Goal: Task Accomplishment & Management: Manage account settings

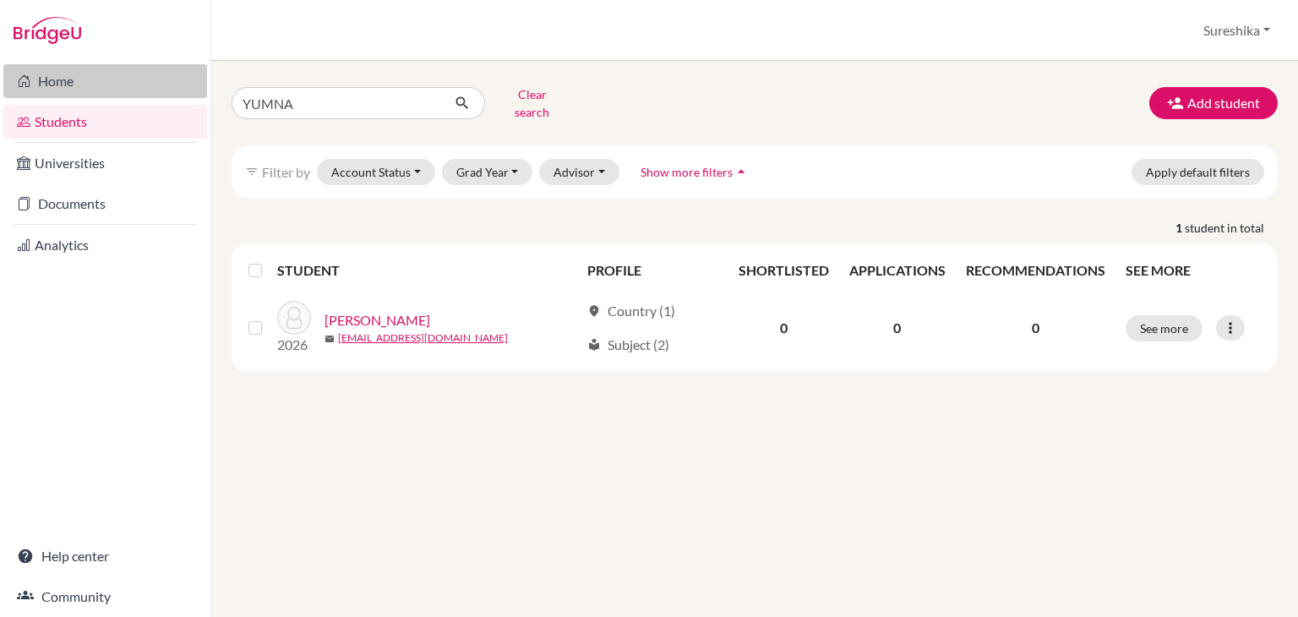
click at [54, 82] on link "Home" at bounding box center [105, 81] width 204 height 34
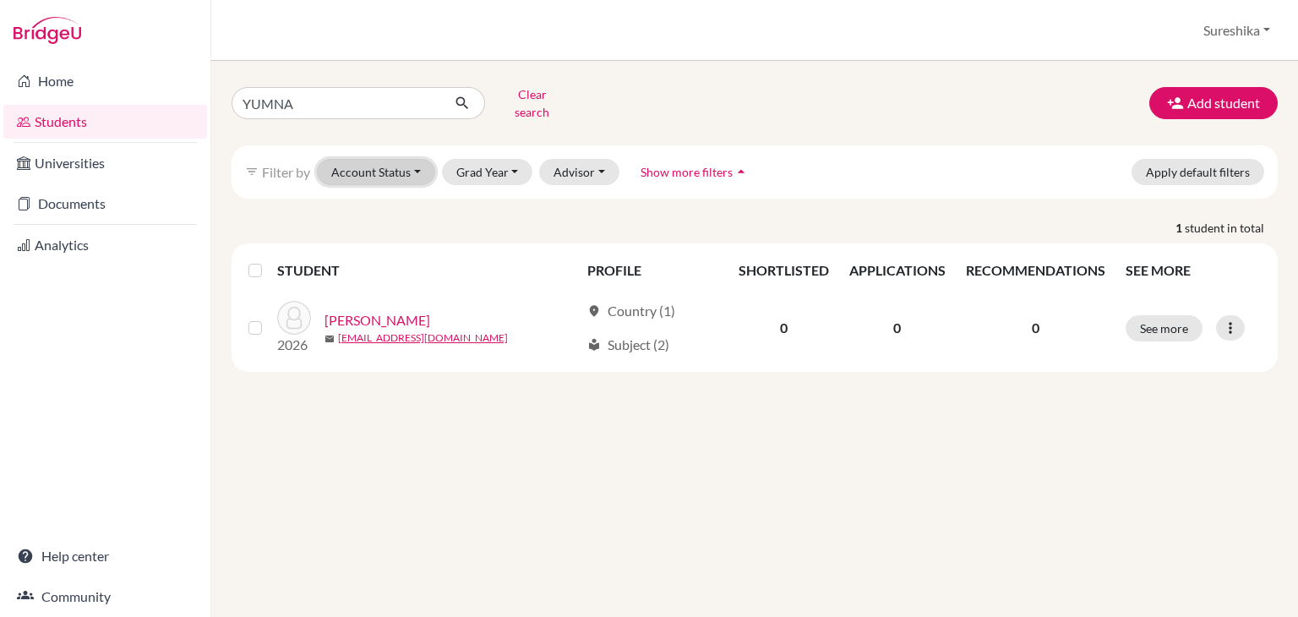
click at [414, 161] on button "Account Status" at bounding box center [376, 172] width 118 height 26
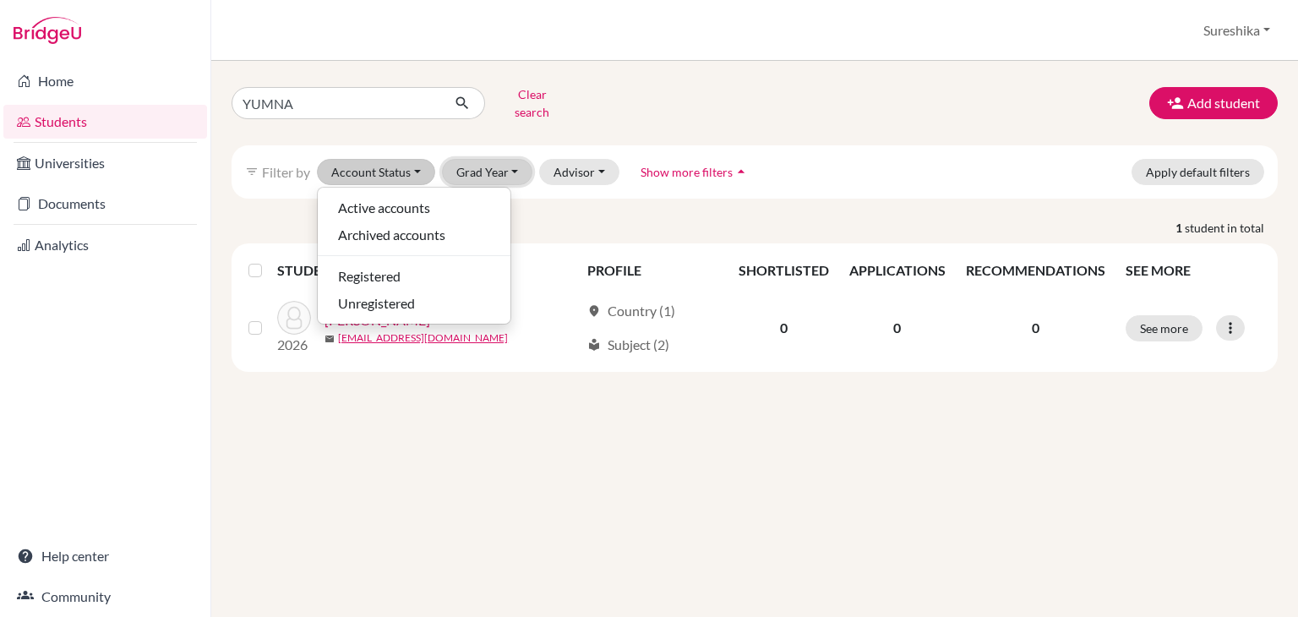
click at [512, 161] on button "Grad Year" at bounding box center [487, 172] width 91 height 26
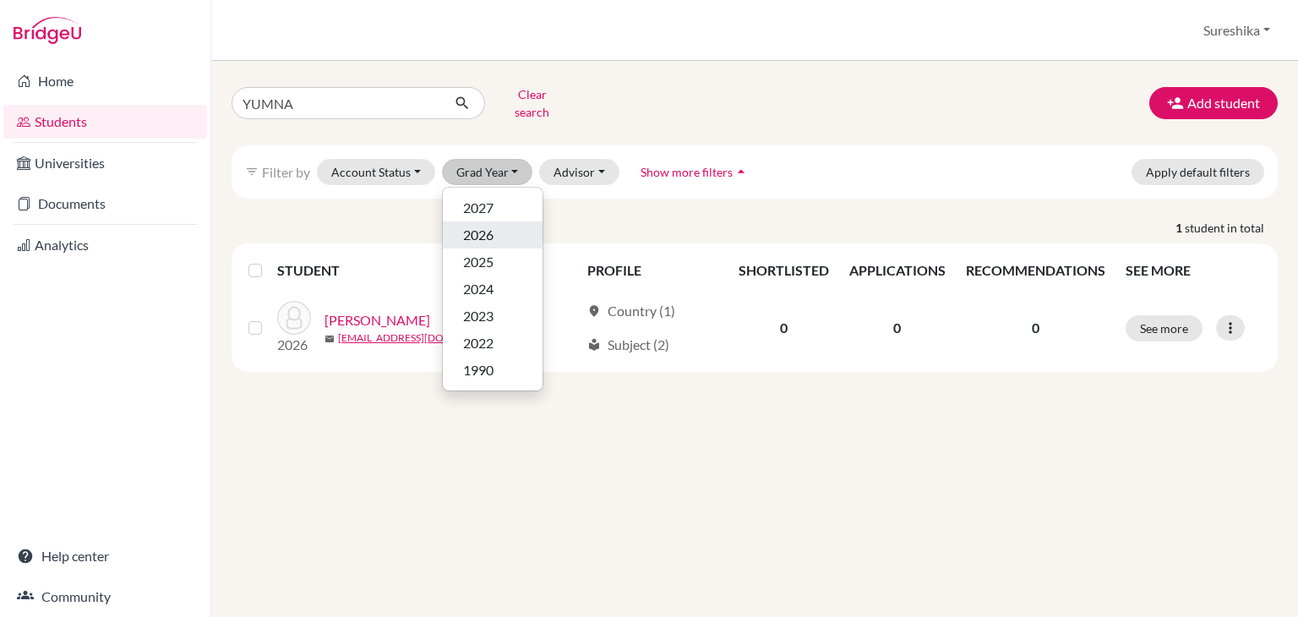
click at [478, 225] on span "2026" at bounding box center [478, 235] width 30 height 20
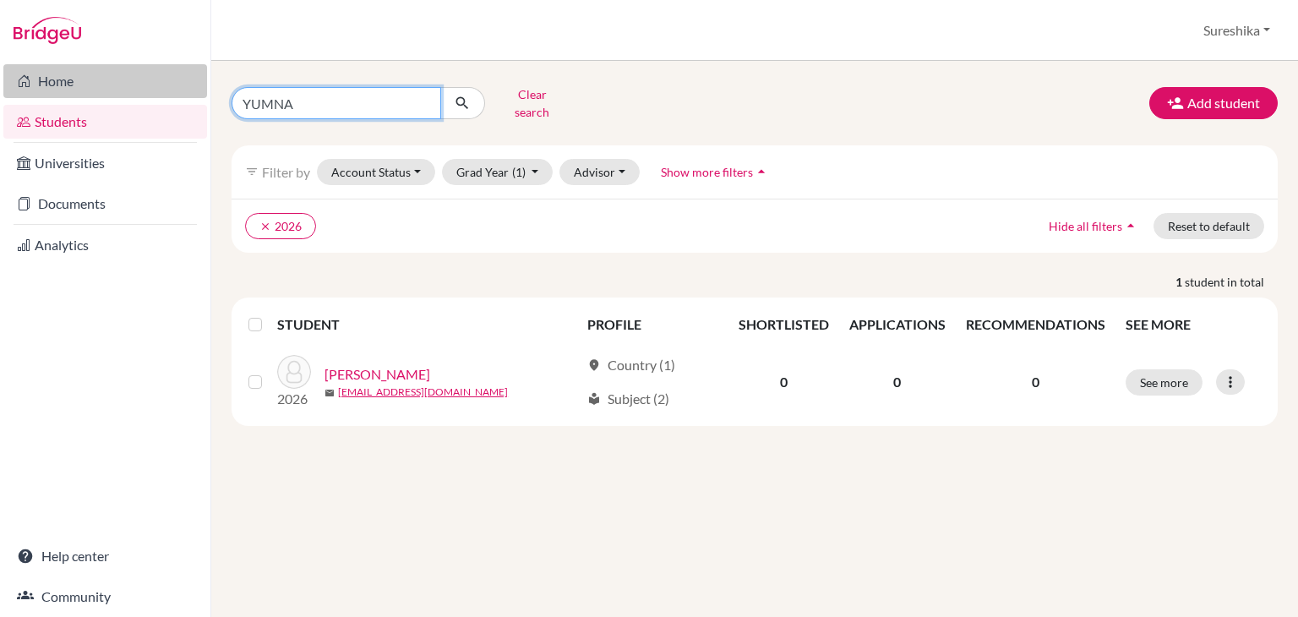
drag, startPoint x: 358, startPoint y: 100, endPoint x: 189, endPoint y: 84, distance: 169.8
click at [189, 84] on div "Home Students Universities Documents Analytics Help center Community Students o…" at bounding box center [649, 308] width 1298 height 617
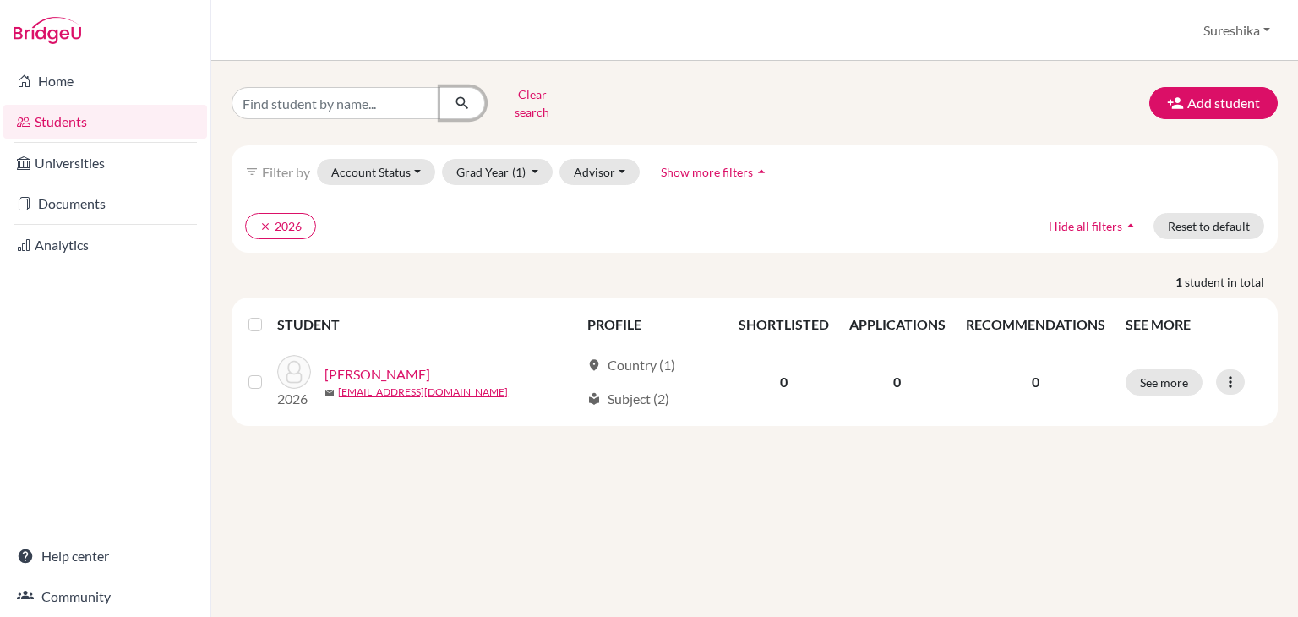
click at [470, 95] on icon "submit" at bounding box center [462, 103] width 17 height 17
click at [413, 159] on button "Account Status" at bounding box center [376, 172] width 118 height 26
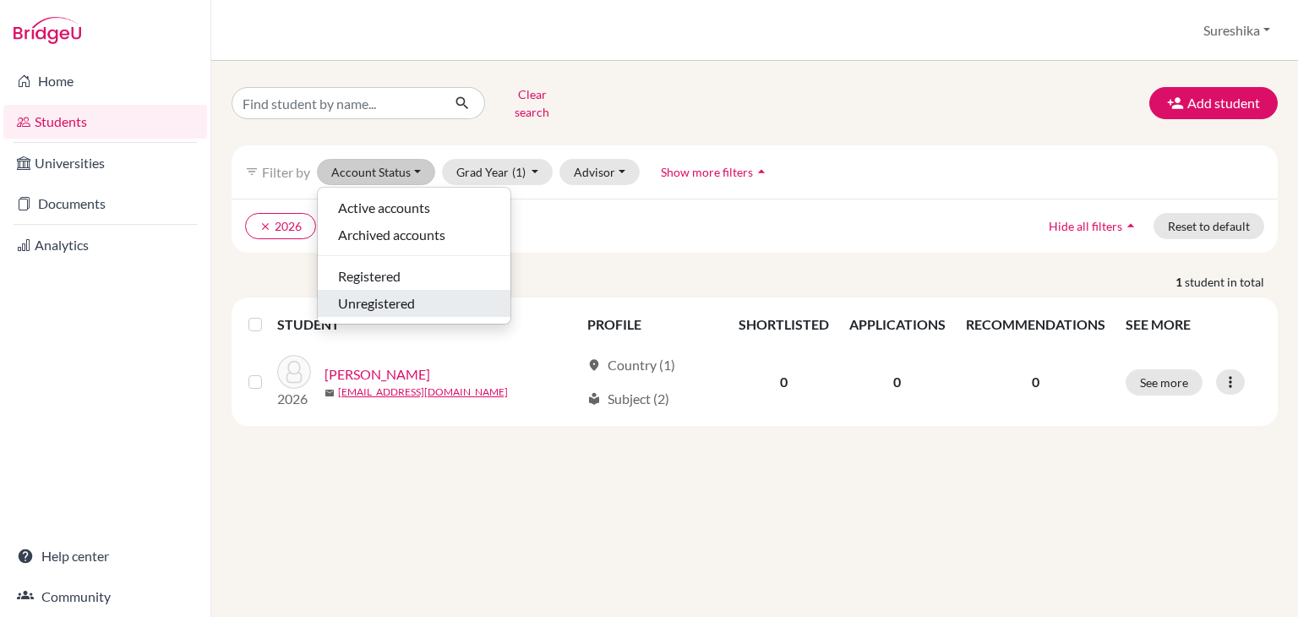
click at [384, 293] on span "Unregistered" at bounding box center [376, 303] width 77 height 20
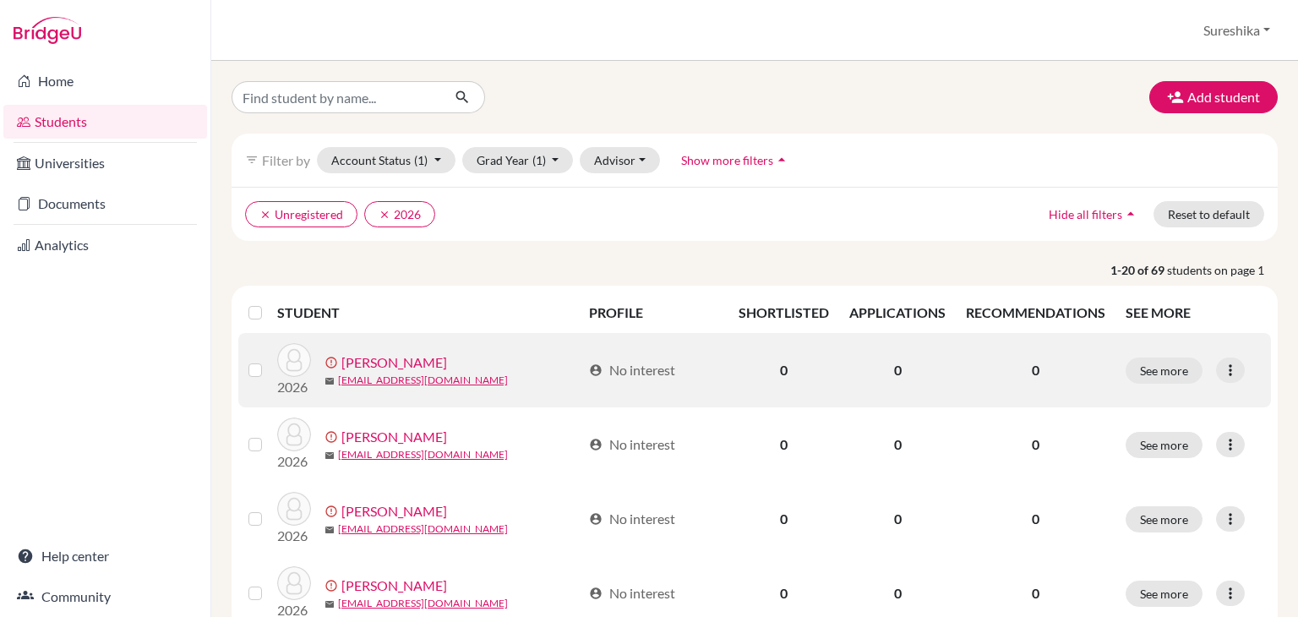
click at [269, 360] on label at bounding box center [269, 360] width 0 height 0
click at [0, 0] on input "checkbox" at bounding box center [0, 0] width 0 height 0
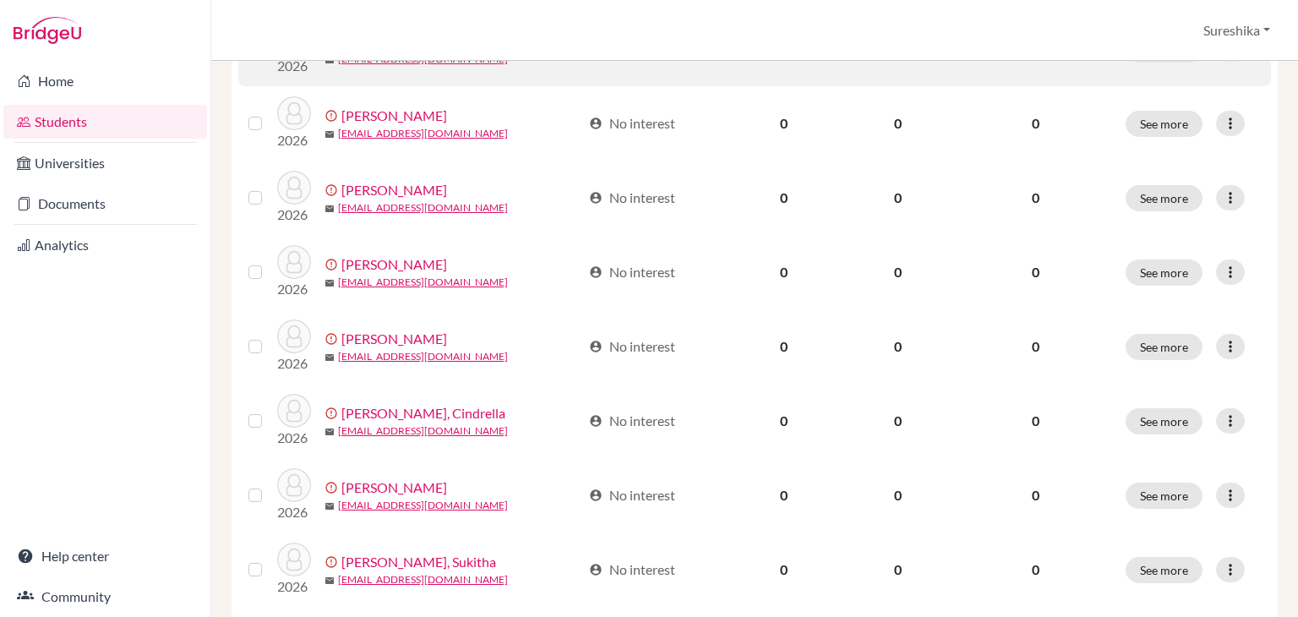
scroll to position [451, 0]
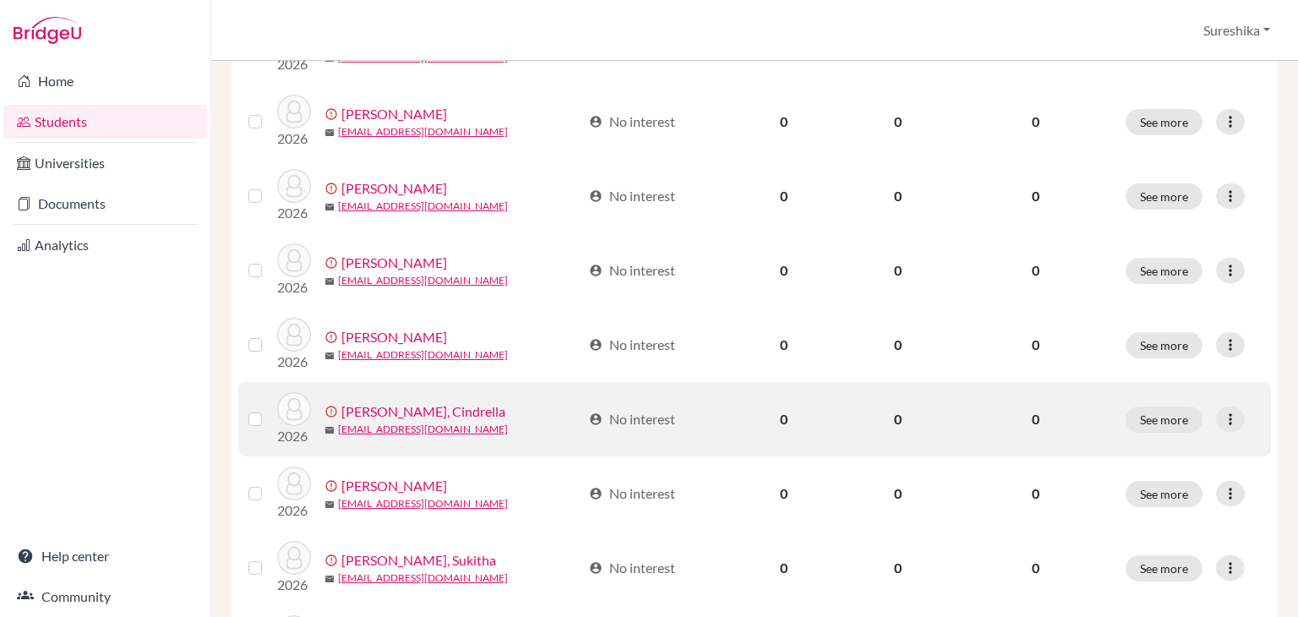
click at [269, 409] on label at bounding box center [269, 409] width 0 height 0
click at [0, 0] on input "checkbox" at bounding box center [0, 0] width 0 height 0
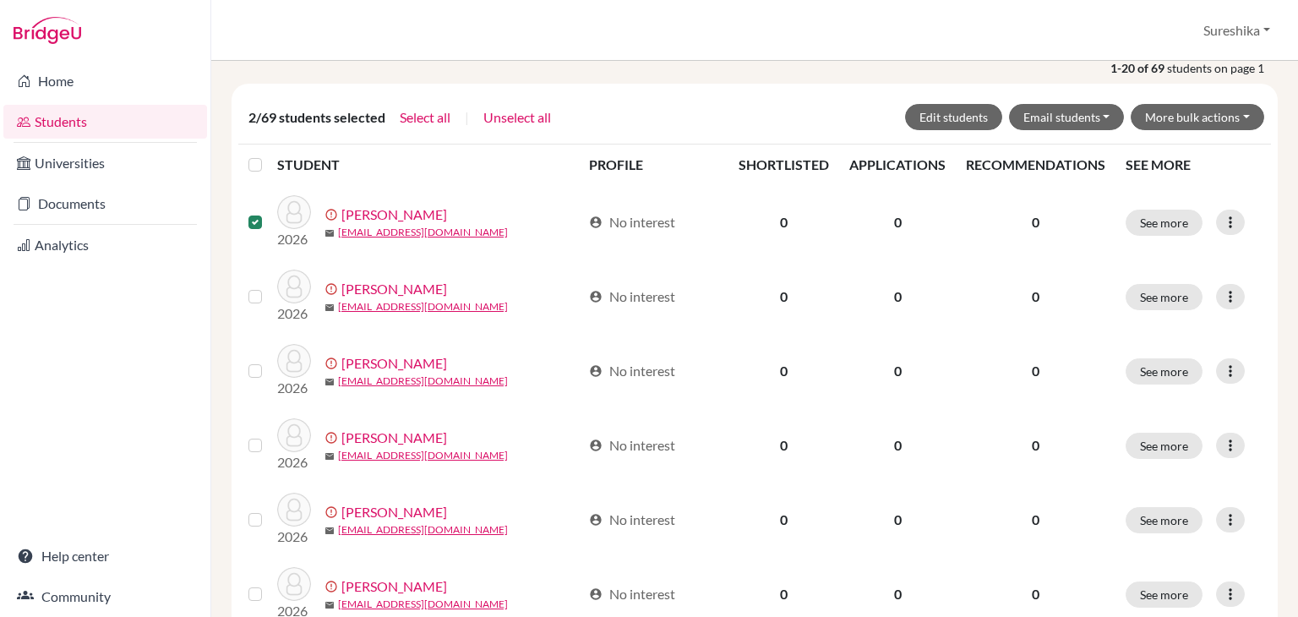
scroll to position [0, 0]
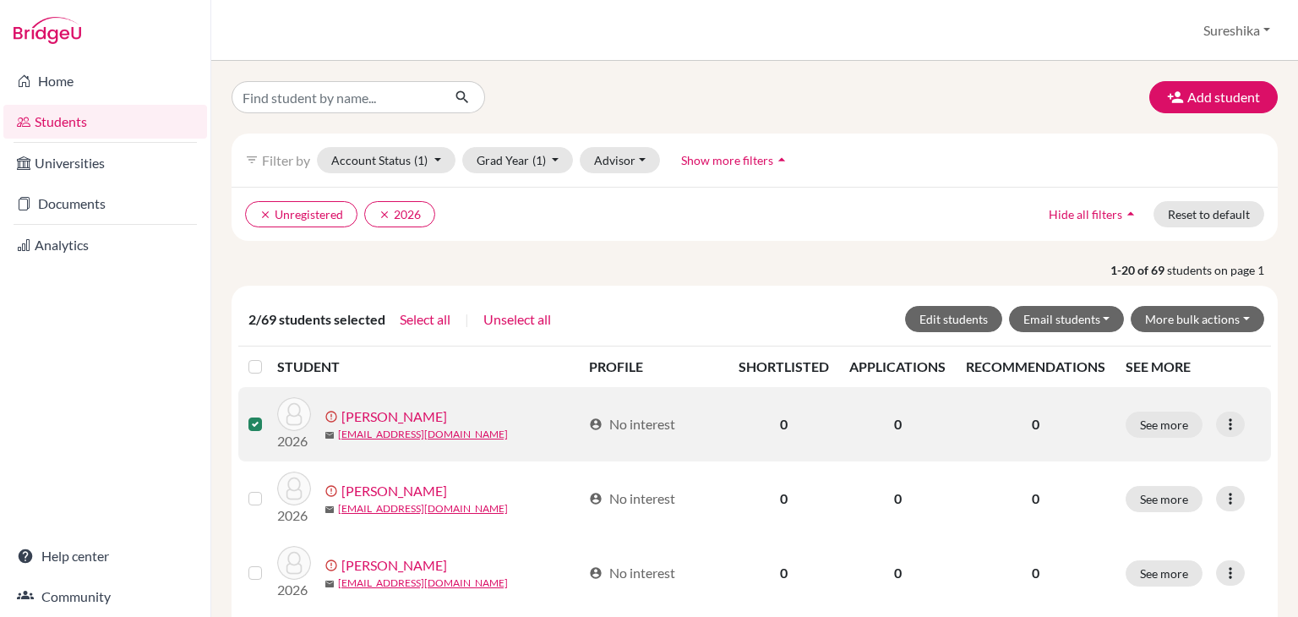
click at [269, 414] on label at bounding box center [269, 414] width 0 height 0
click at [0, 0] on input "checkbox" at bounding box center [0, 0] width 0 height 0
